Goal: Information Seeking & Learning: Learn about a topic

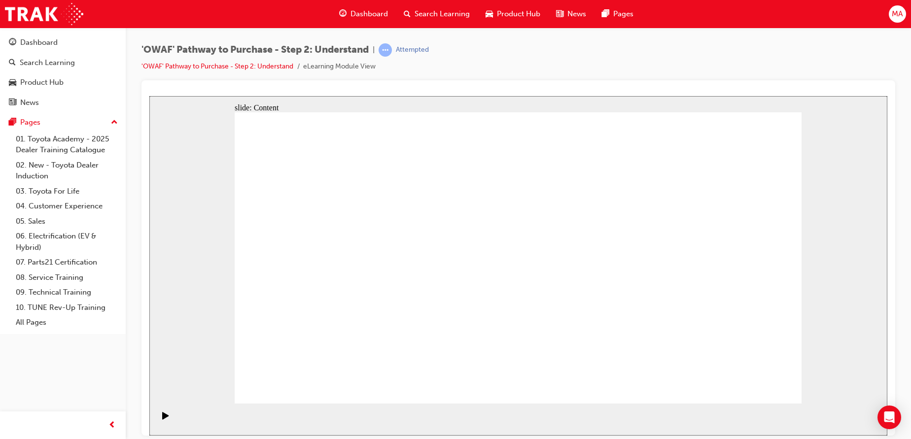
drag, startPoint x: 737, startPoint y: 180, endPoint x: 701, endPoint y: 197, distance: 40.1
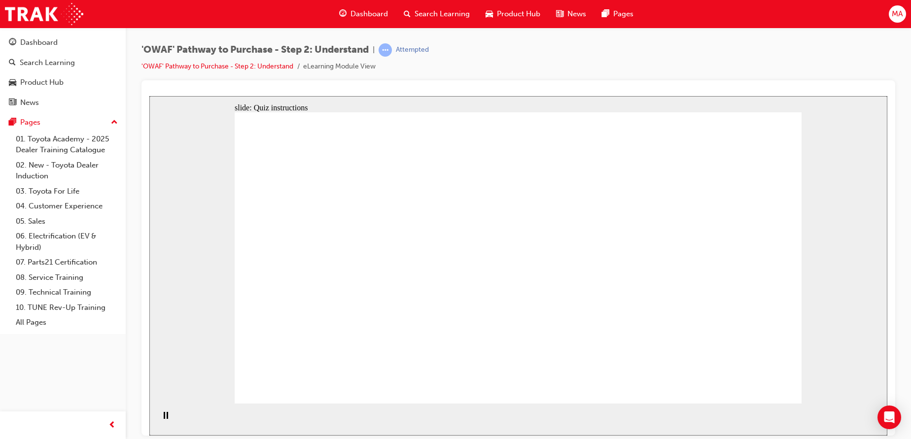
drag, startPoint x: 695, startPoint y: 296, endPoint x: 526, endPoint y: 298, distance: 169.2
drag, startPoint x: 693, startPoint y: 318, endPoint x: 352, endPoint y: 308, distance: 341.0
drag, startPoint x: 695, startPoint y: 301, endPoint x: 358, endPoint y: 295, distance: 337.4
drag, startPoint x: 725, startPoint y: 314, endPoint x: 541, endPoint y: 308, distance: 184.5
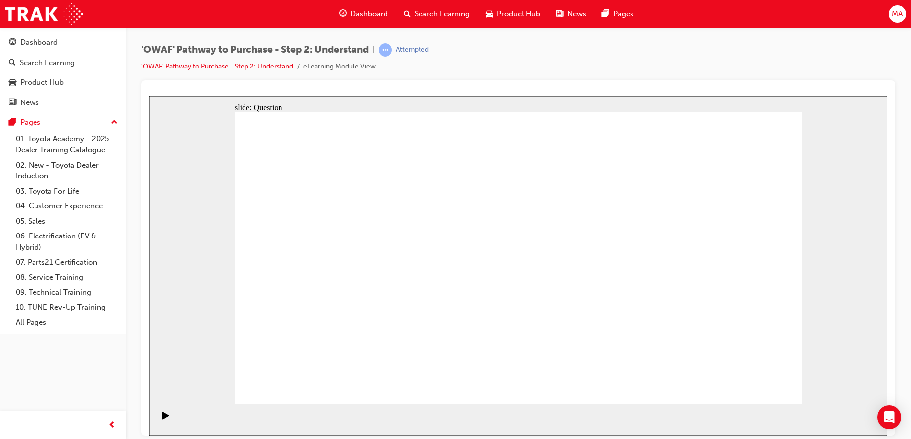
drag, startPoint x: 737, startPoint y: 308, endPoint x: 571, endPoint y: 319, distance: 166.6
drag, startPoint x: 705, startPoint y: 317, endPoint x: 356, endPoint y: 313, distance: 349.2
drag, startPoint x: 699, startPoint y: 317, endPoint x: 358, endPoint y: 317, distance: 341.8
drag, startPoint x: 710, startPoint y: 297, endPoint x: 351, endPoint y: 299, distance: 359.6
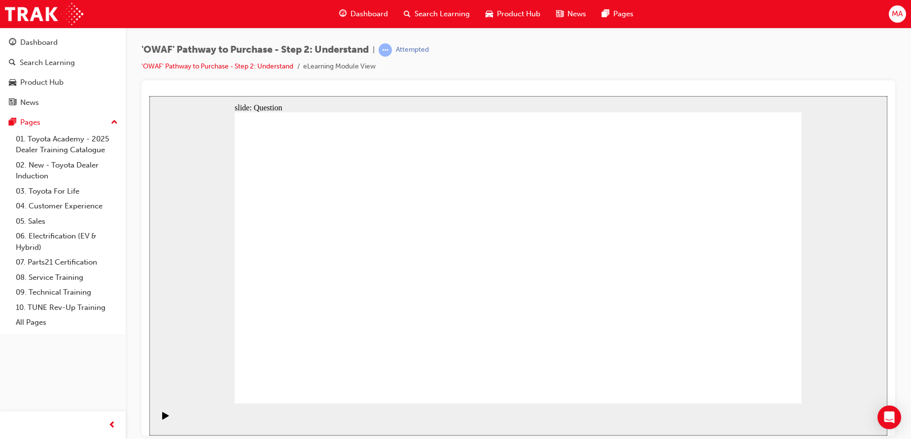
drag, startPoint x: 694, startPoint y: 314, endPoint x: 531, endPoint y: 316, distance: 163.8
drag, startPoint x: 717, startPoint y: 302, endPoint x: 370, endPoint y: 293, distance: 347.3
drag, startPoint x: 737, startPoint y: 301, endPoint x: 384, endPoint y: 305, distance: 353.7
drag, startPoint x: 717, startPoint y: 312, endPoint x: 536, endPoint y: 315, distance: 181.5
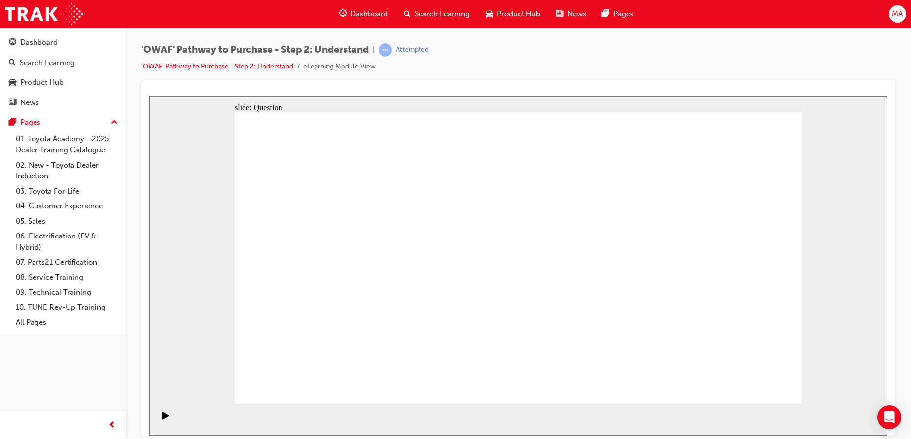
drag, startPoint x: 728, startPoint y: 308, endPoint x: 554, endPoint y: 309, distance: 174.6
drag, startPoint x: 717, startPoint y: 308, endPoint x: 375, endPoint y: 313, distance: 341.8
drag, startPoint x: 726, startPoint y: 312, endPoint x: 378, endPoint y: 306, distance: 347.8
drag, startPoint x: 723, startPoint y: 314, endPoint x: 415, endPoint y: 319, distance: 307.3
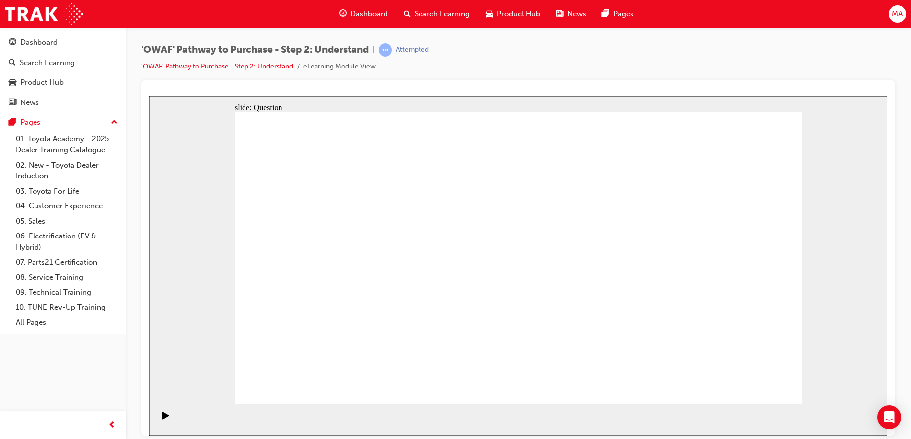
drag, startPoint x: 533, startPoint y: 314, endPoint x: 525, endPoint y: 310, distance: 9.3
drag, startPoint x: 360, startPoint y: 323, endPoint x: 400, endPoint y: 238, distance: 93.6
drag, startPoint x: 465, startPoint y: 325, endPoint x: 518, endPoint y: 238, distance: 101.4
drag, startPoint x: 595, startPoint y: 372, endPoint x: 666, endPoint y: 233, distance: 155.9
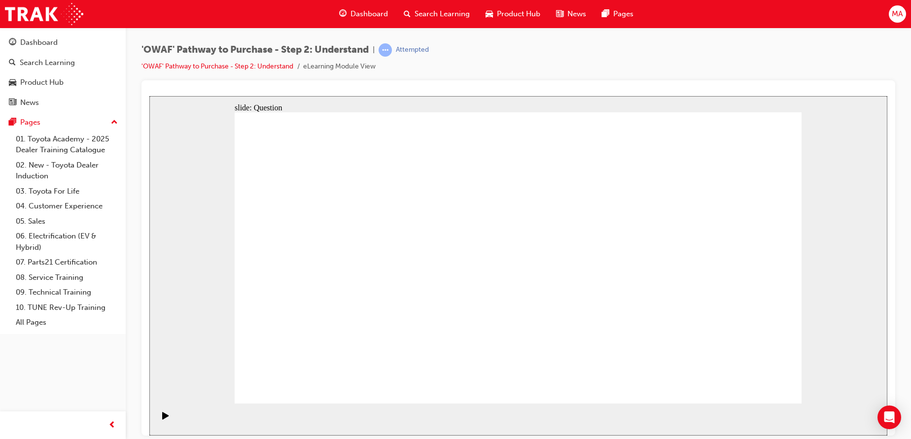
drag, startPoint x: 660, startPoint y: 351, endPoint x: 524, endPoint y: 266, distance: 160.8
drag, startPoint x: 765, startPoint y: 380, endPoint x: 763, endPoint y: 390, distance: 9.7
drag, startPoint x: 524, startPoint y: 303, endPoint x: 522, endPoint y: 313, distance: 10.5
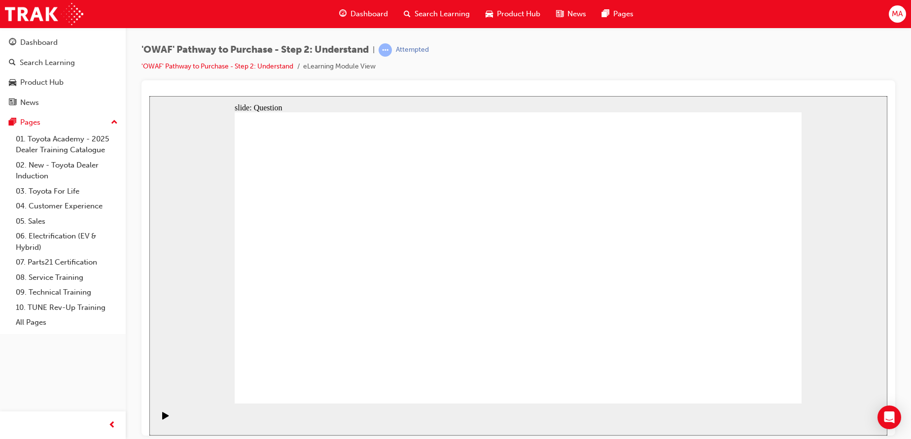
drag, startPoint x: 523, startPoint y: 266, endPoint x: 543, endPoint y: 359, distance: 94.8
